Goal: Task Accomplishment & Management: Manage account settings

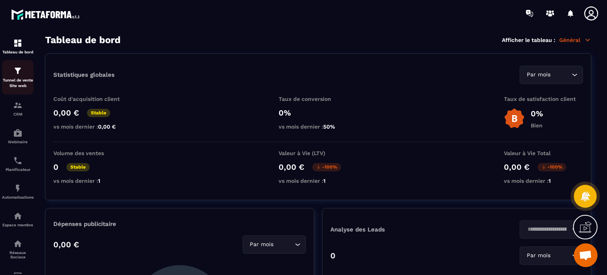
click at [19, 74] on img at bounding box center [17, 70] width 9 height 9
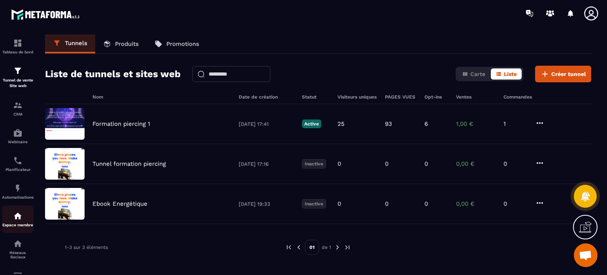
click at [20, 225] on p "Espace membre" at bounding box center [18, 225] width 32 height 4
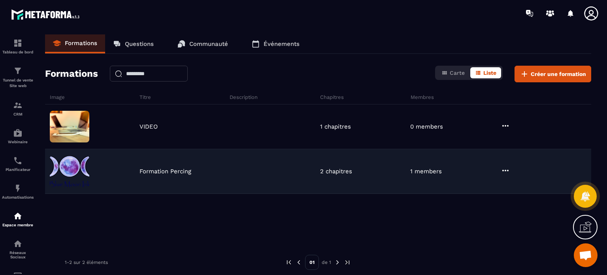
click at [168, 173] on p "Formation Percing" at bounding box center [166, 171] width 52 height 7
click at [80, 168] on img at bounding box center [70, 171] width 40 height 32
click at [506, 170] on icon at bounding box center [505, 170] width 9 height 9
click at [506, 185] on button "Modifier" at bounding box center [526, 186] width 49 height 14
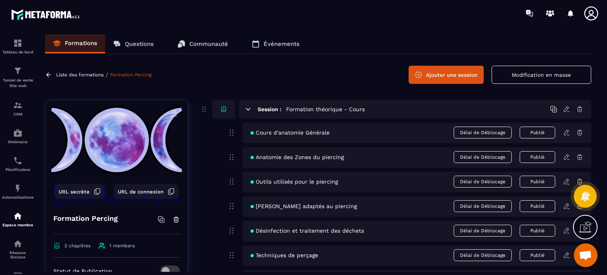
click at [564, 133] on icon at bounding box center [566, 132] width 5 height 5
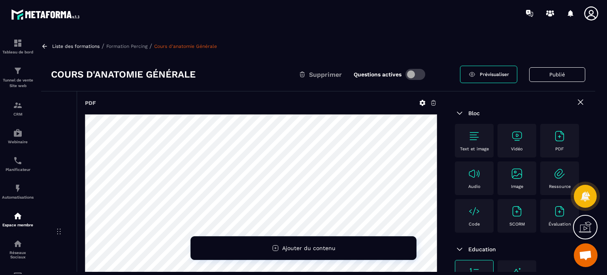
click at [351, 98] on div "PDF COURS D'ANATOMIE GENERALE.pdf" at bounding box center [261, 231] width 368 height 281
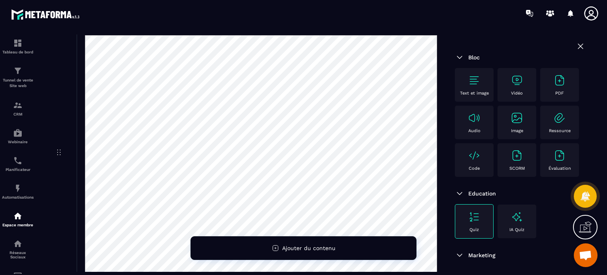
click at [576, 42] on icon at bounding box center [580, 45] width 9 height 9
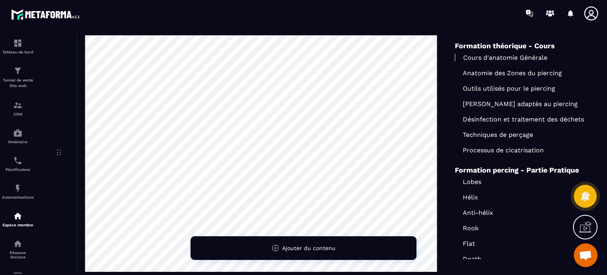
click at [445, 80] on div "Formation théorique - Cours Cours d'anatomie Générale Anatomie des Zones du pie…" at bounding box center [520, 222] width 150 height 372
click at [58, 80] on div "PDF COURS D'ANATOMIE GENERALE.pdf" at bounding box center [243, 152] width 404 height 281
click at [441, 83] on div "PDF COURS D'ANATOMIE GENERALE.pdf" at bounding box center [261, 152] width 368 height 281
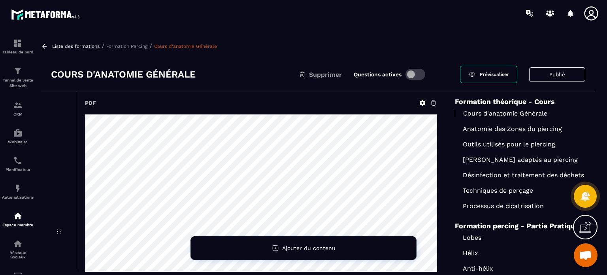
click at [142, 46] on p "Formation Percing" at bounding box center [126, 46] width 41 height 6
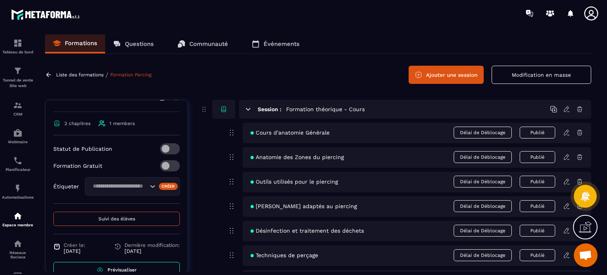
scroll to position [139, 0]
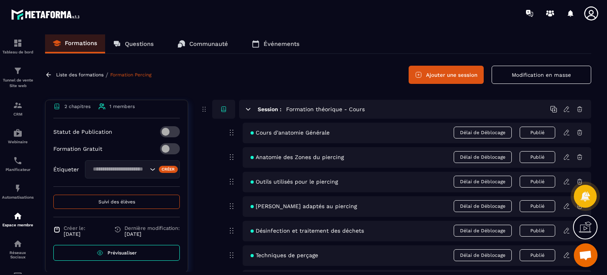
click at [132, 253] on span "Prévisualiser" at bounding box center [121, 253] width 29 height 6
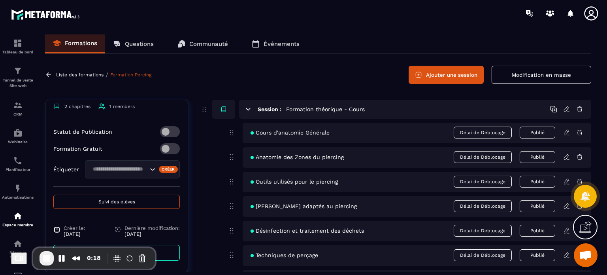
click at [207, 73] on div "Liste des formations / Formation Percing Ajouter une session Modification en ma…" at bounding box center [318, 75] width 546 height 18
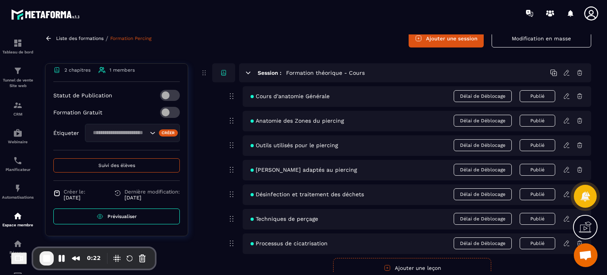
scroll to position [0, 0]
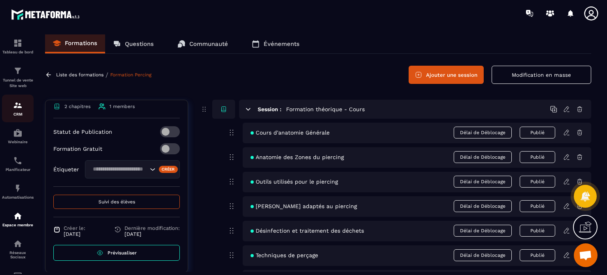
click at [13, 111] on div "CRM" at bounding box center [18, 108] width 32 height 16
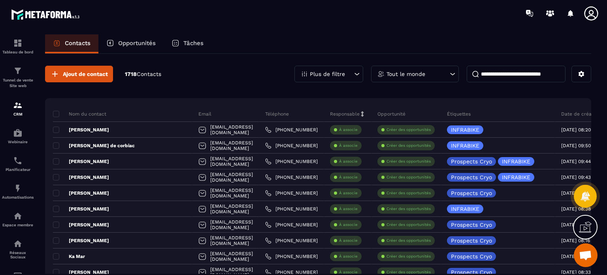
click at [590, 11] on icon at bounding box center [591, 13] width 14 height 14
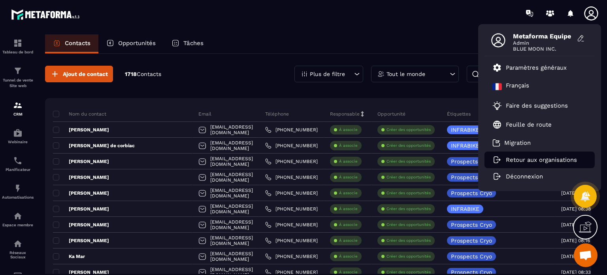
click at [526, 157] on p "Retour aux organisations" at bounding box center [541, 159] width 71 height 7
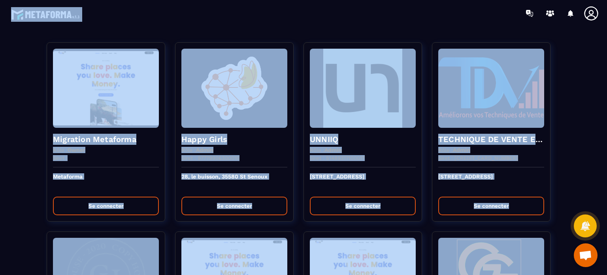
click at [423, 26] on div at bounding box center [350, 13] width 514 height 26
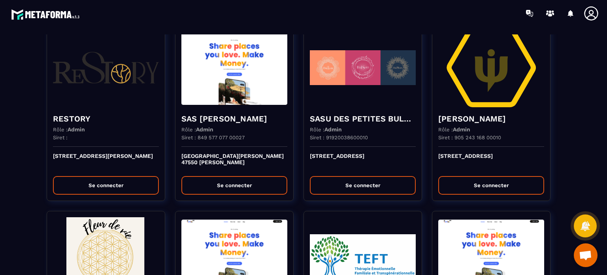
scroll to position [1344, 0]
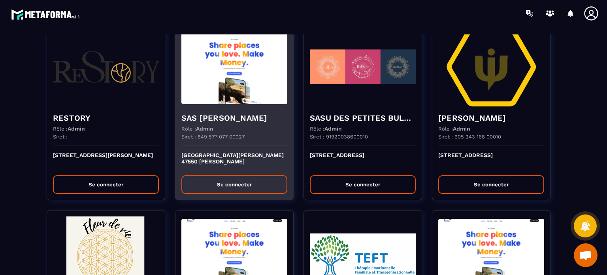
click at [241, 134] on p "Siret : 849 577 077 00027" at bounding box center [212, 137] width 63 height 6
